Goal: Task Accomplishment & Management: Manage account settings

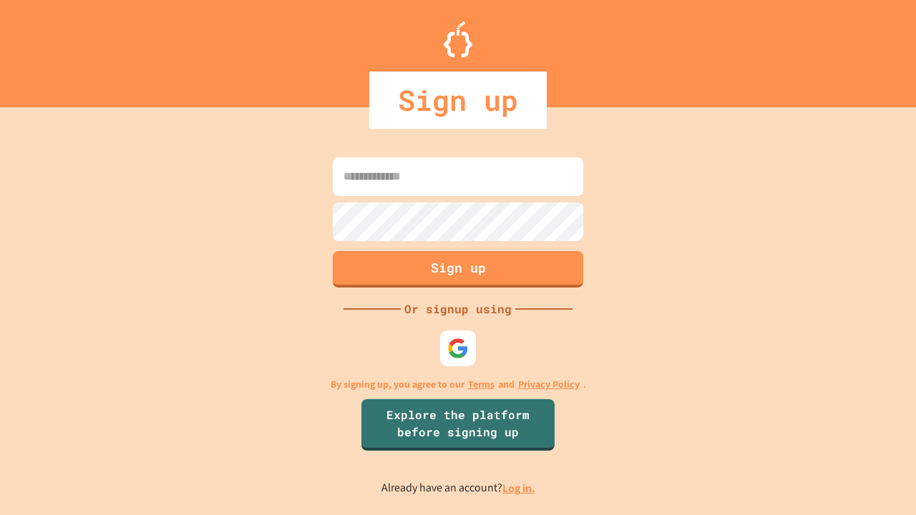
click at [520, 488] on link "Log in." at bounding box center [518, 488] width 33 height 15
